Goal: Information Seeking & Learning: Learn about a topic

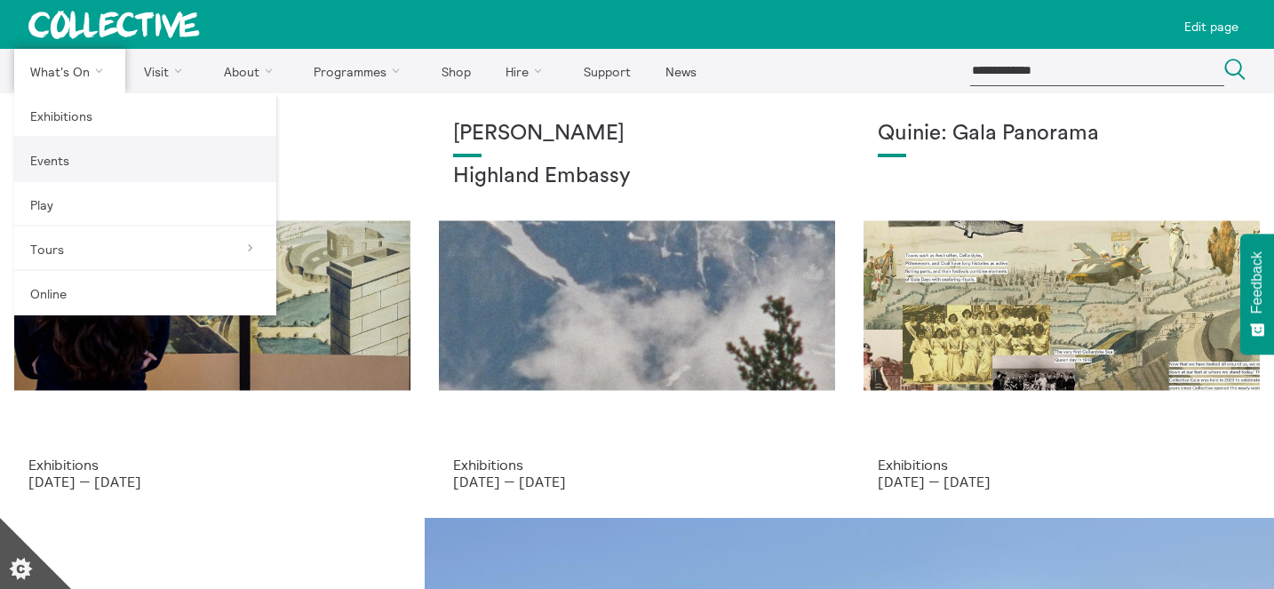
click at [93, 144] on link "Events" at bounding box center [145, 160] width 262 height 44
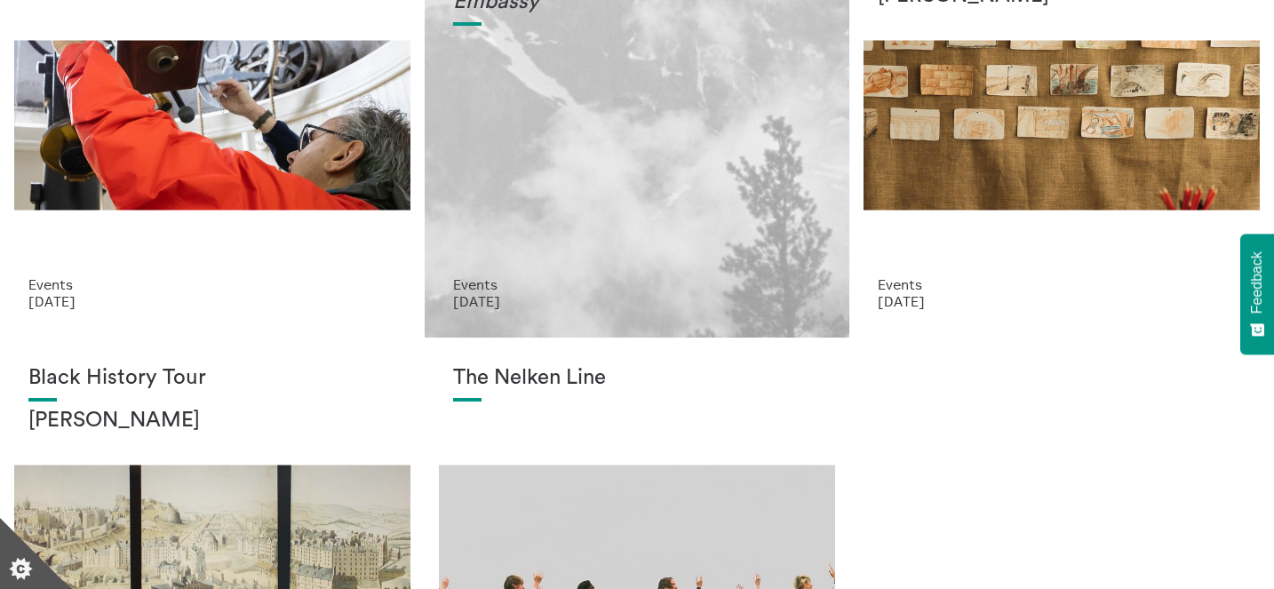
scroll to position [124, 0]
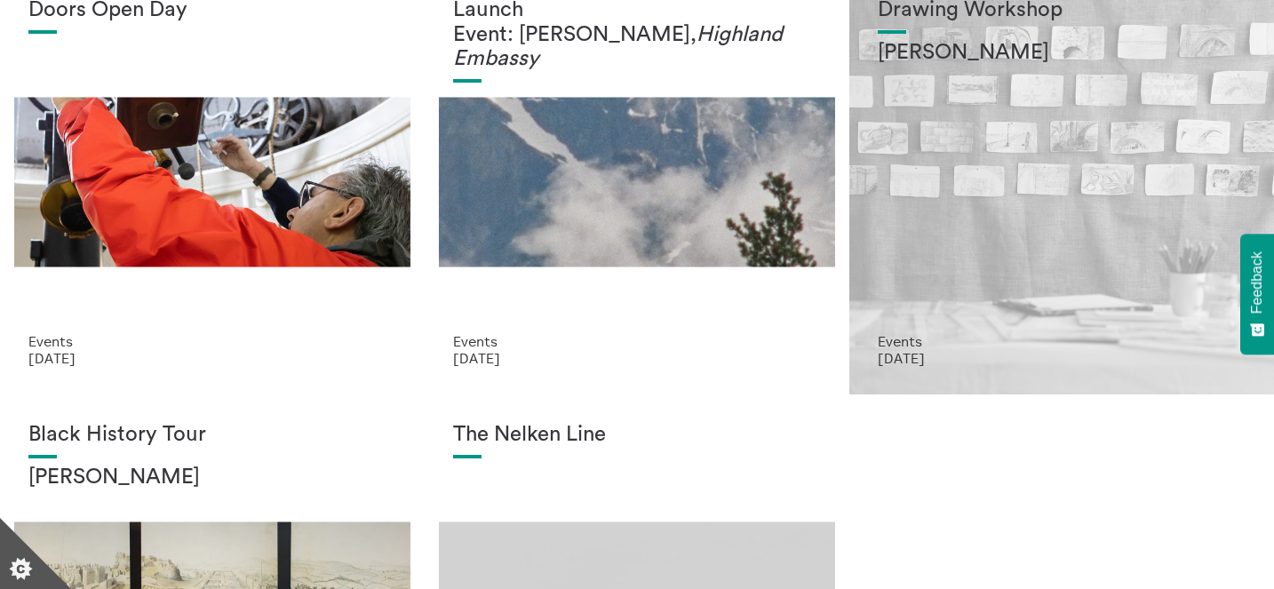
click at [963, 222] on div "Drawing Workshop [PERSON_NAME]" at bounding box center [1062, 165] width 368 height 335
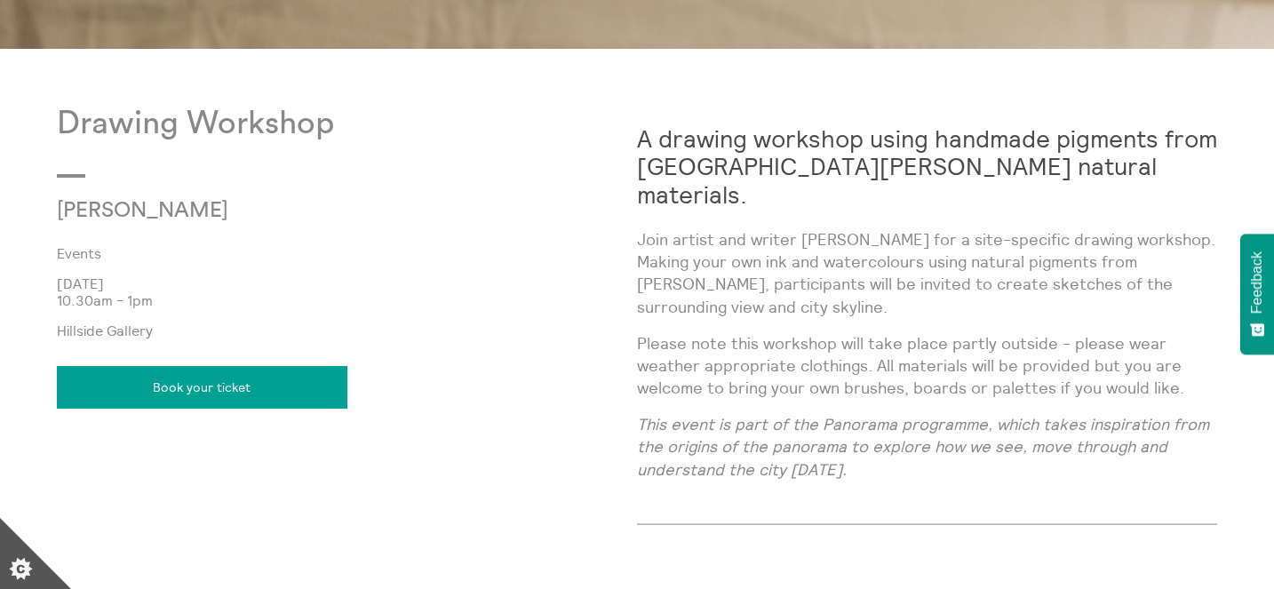
scroll to position [908, 0]
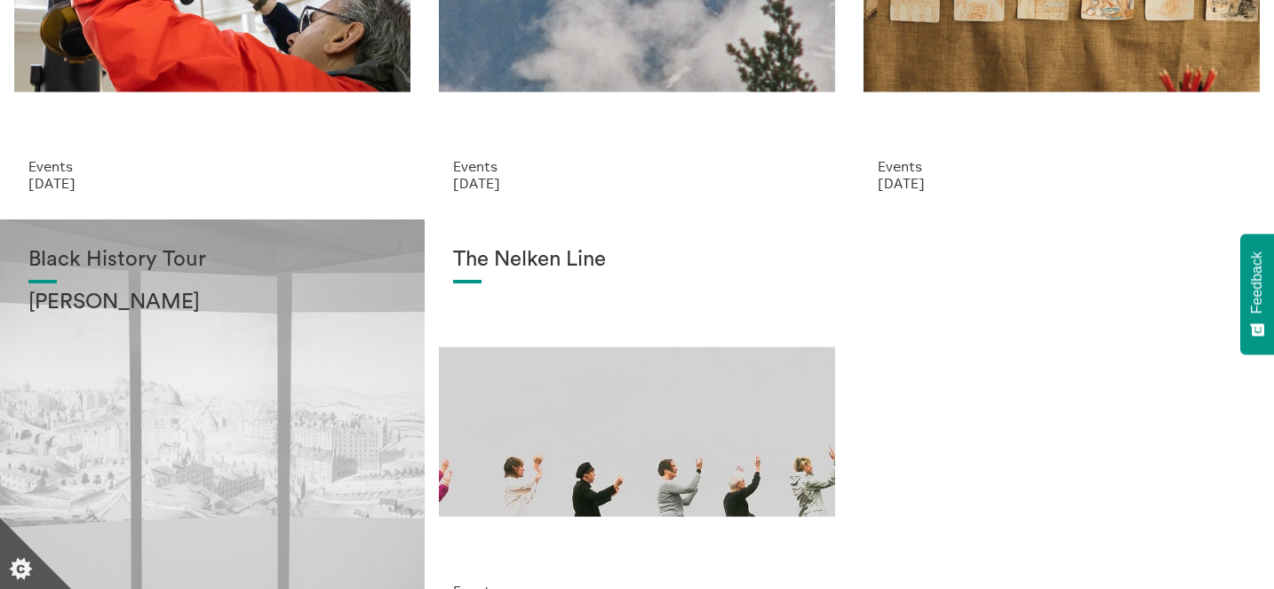
scroll to position [303, 0]
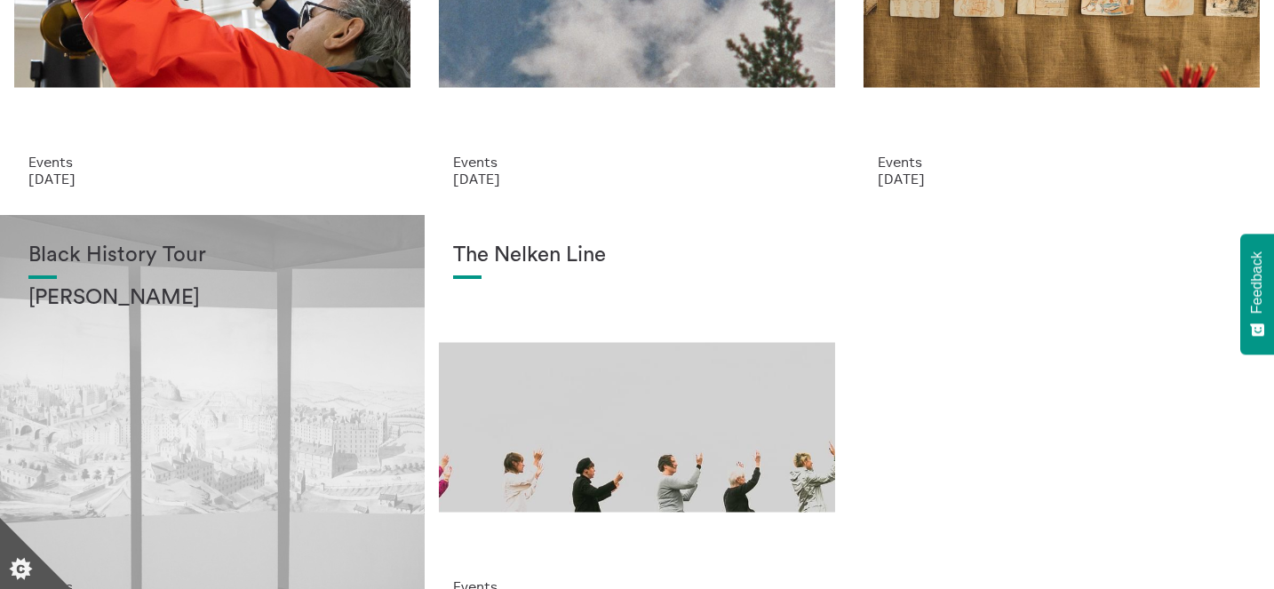
click at [314, 387] on div "Black History Tour Lisa Williams" at bounding box center [212, 410] width 368 height 335
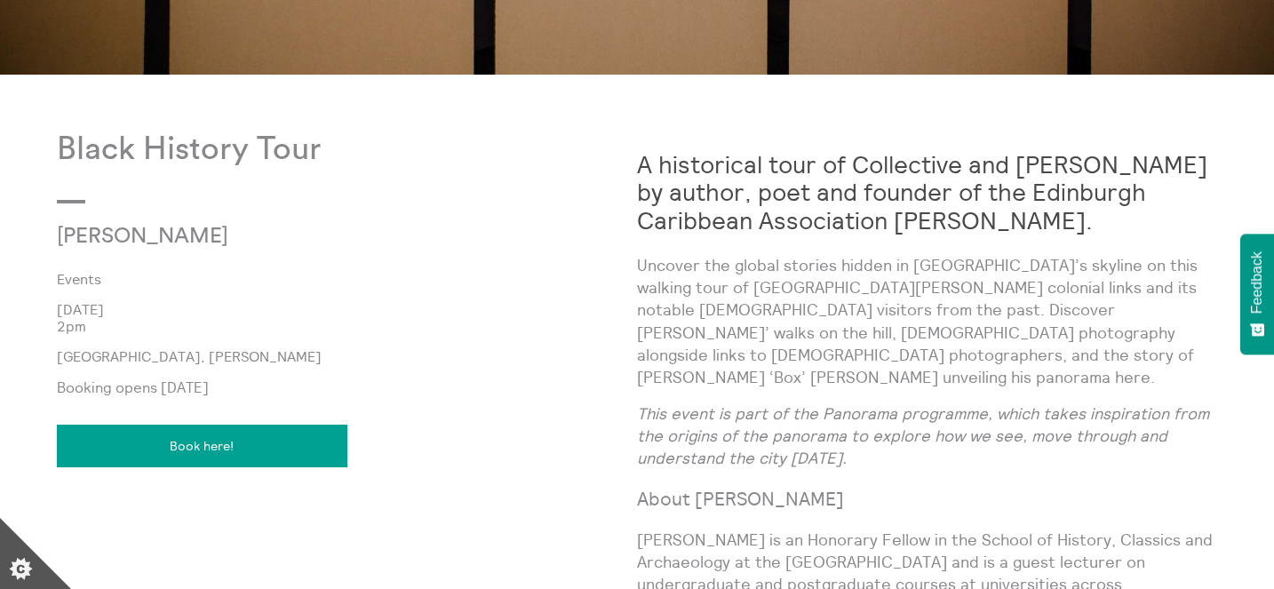
scroll to position [870, 0]
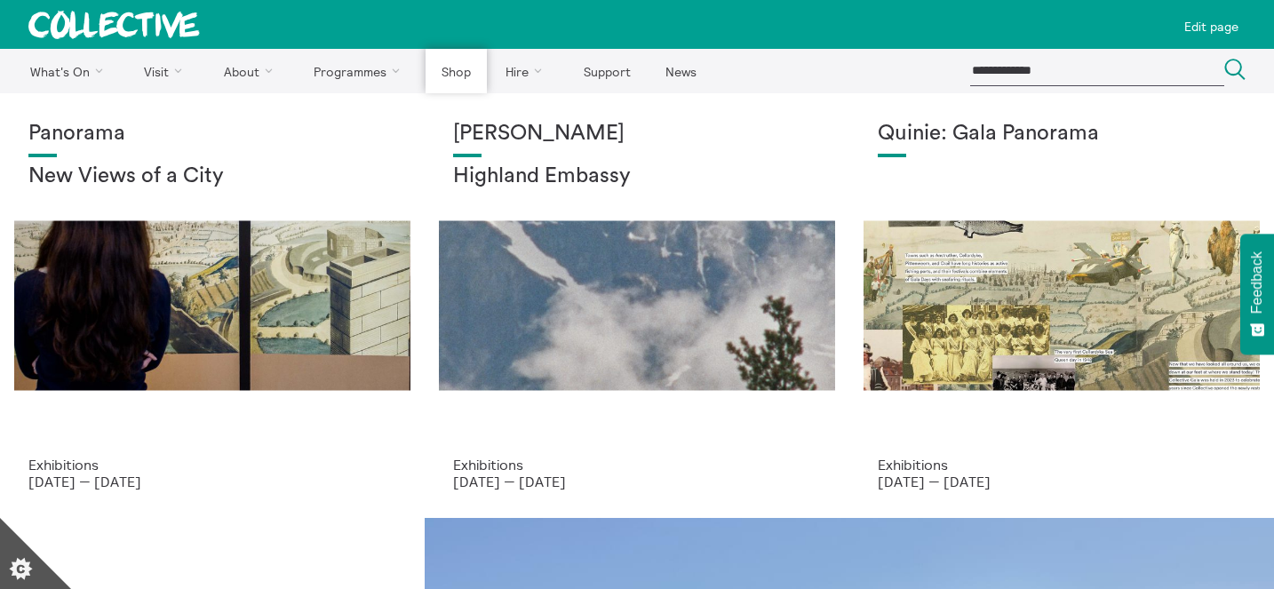
click at [478, 64] on link "Shop" at bounding box center [456, 71] width 60 height 44
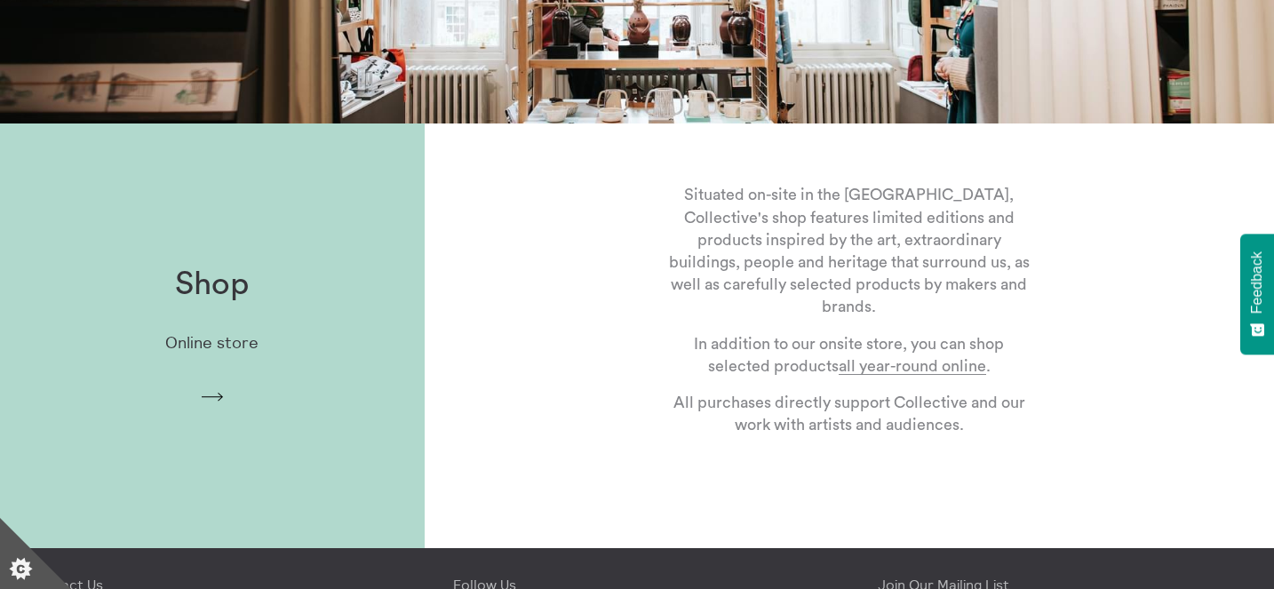
scroll to position [402, 0]
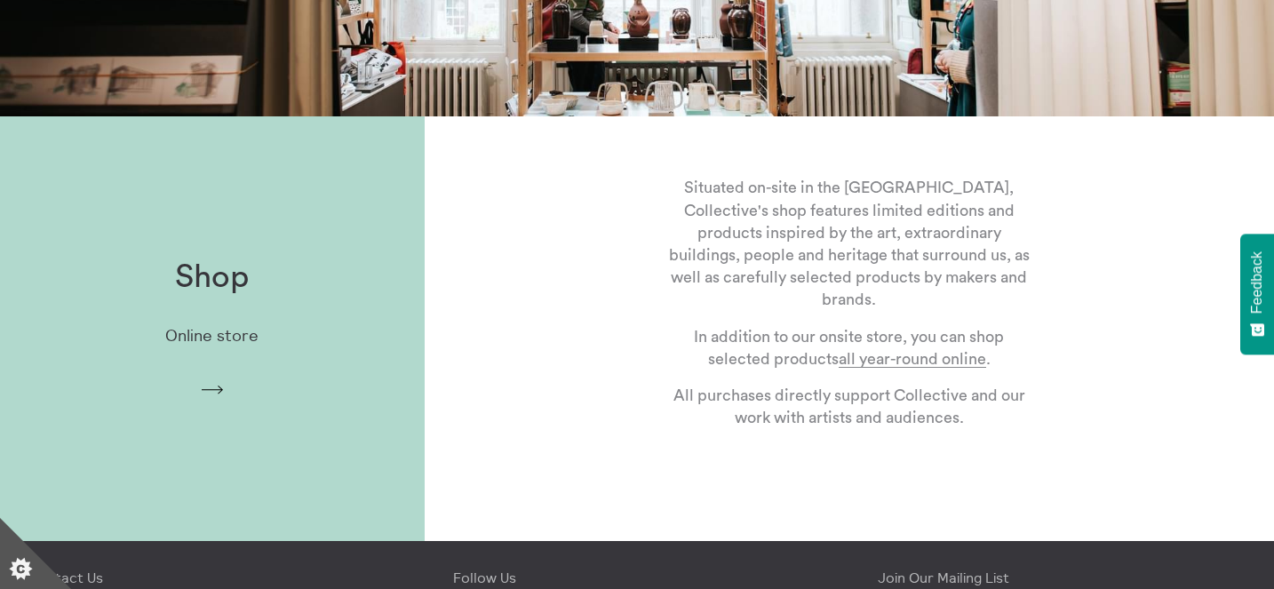
click at [371, 331] on div "Shop Online store Arrow" at bounding box center [212, 329] width 425 height 196
